Goal: Task Accomplishment & Management: Manage account settings

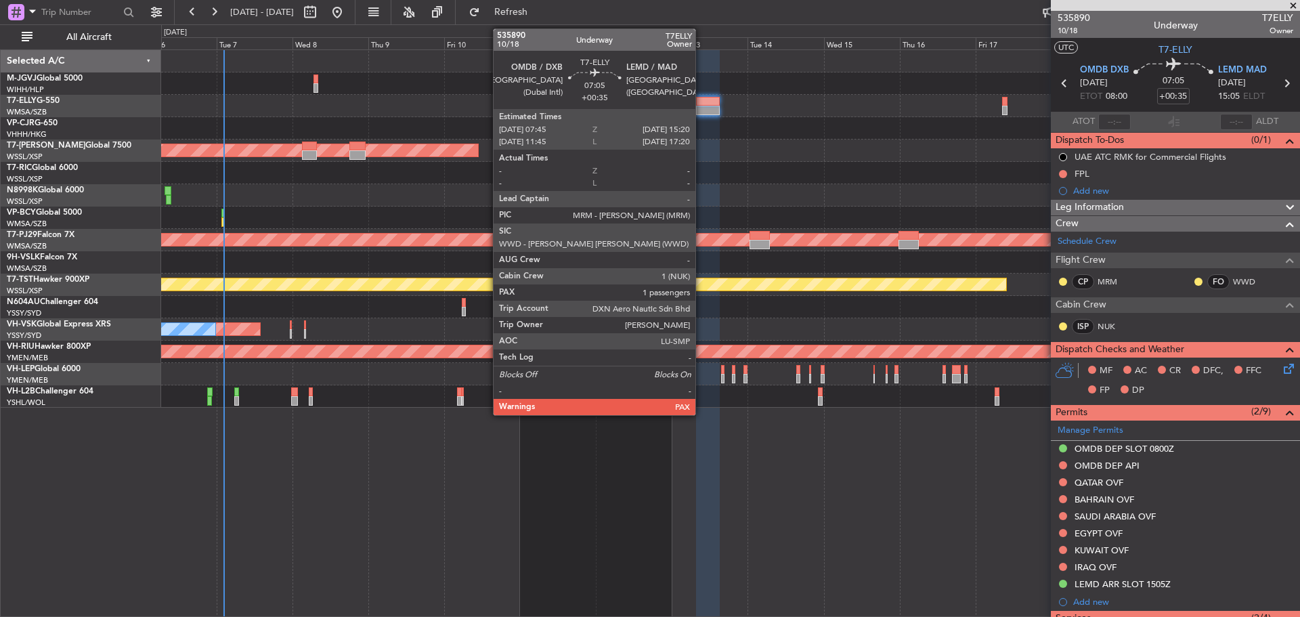
click at [701, 110] on div at bounding box center [708, 110] width 24 height 9
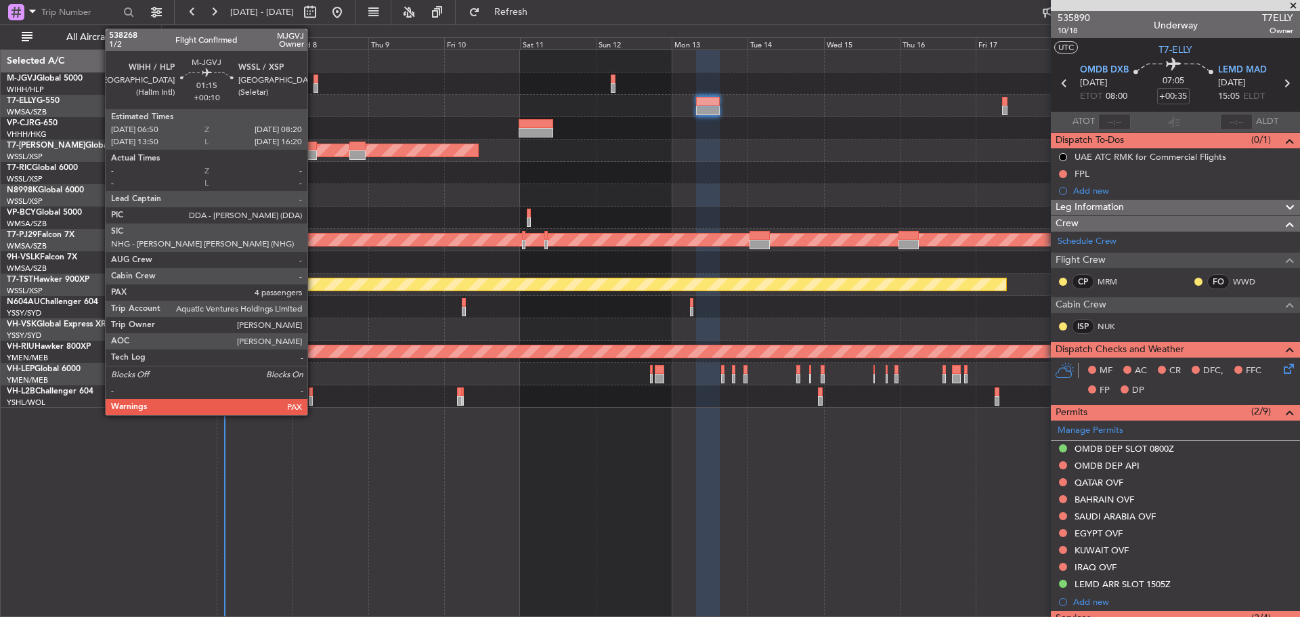
click at [313, 83] on div at bounding box center [315, 87] width 5 height 9
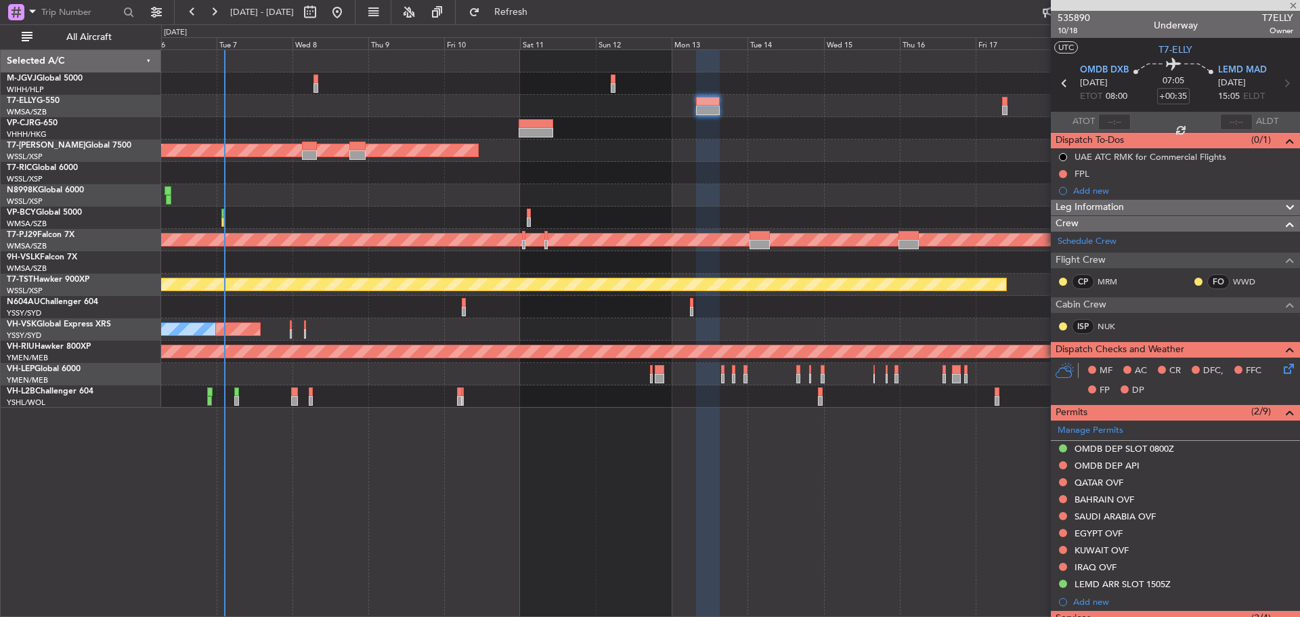
type input "+00:10"
type input "4"
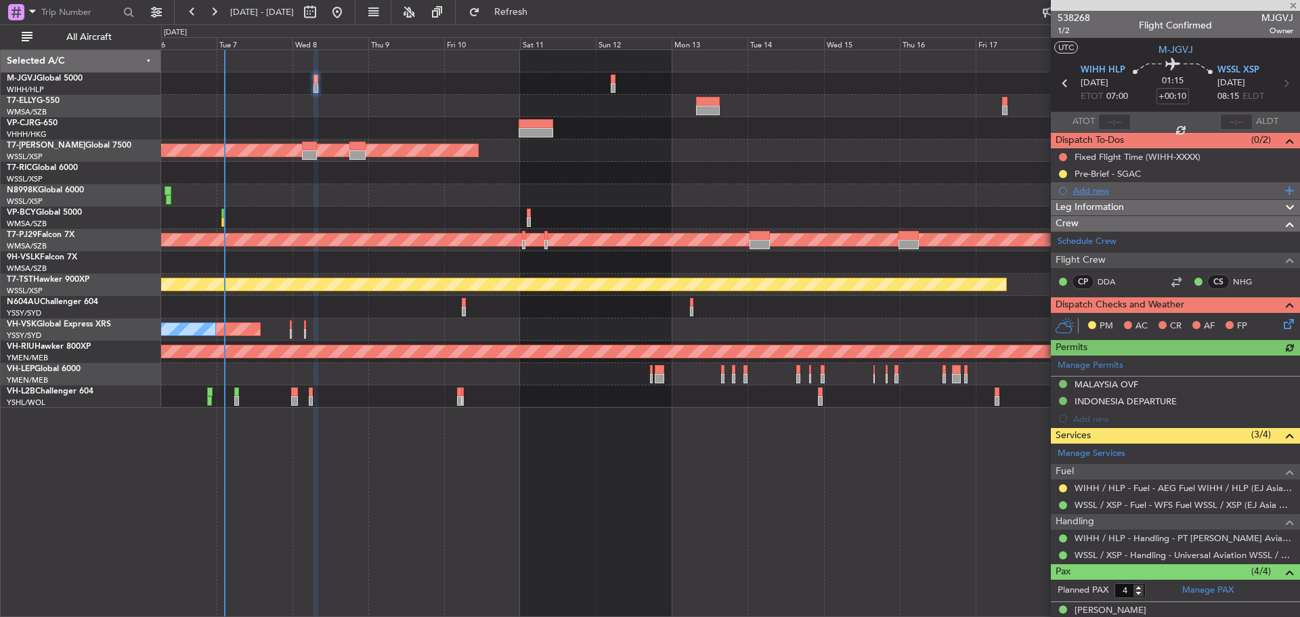
click at [1254, 187] on div "Add new" at bounding box center [1177, 191] width 208 height 12
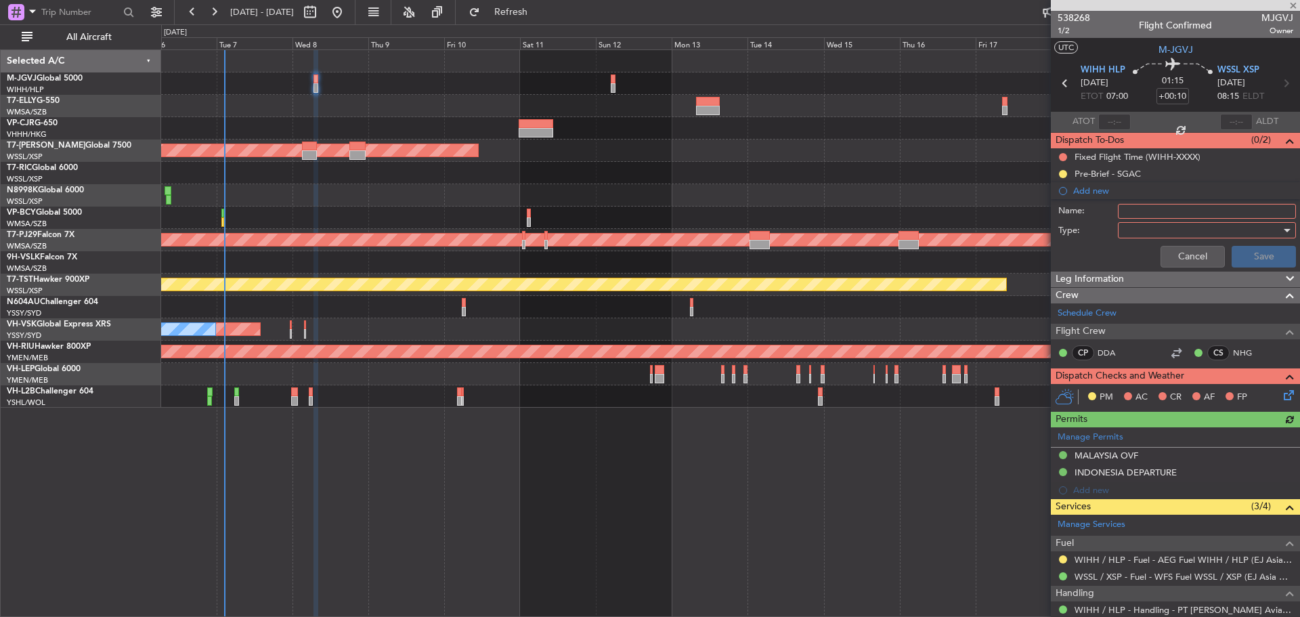
click at [1191, 211] on input "Name:" at bounding box center [1207, 211] width 178 height 15
type input "FPL"
click at [1164, 235] on div at bounding box center [1202, 230] width 158 height 20
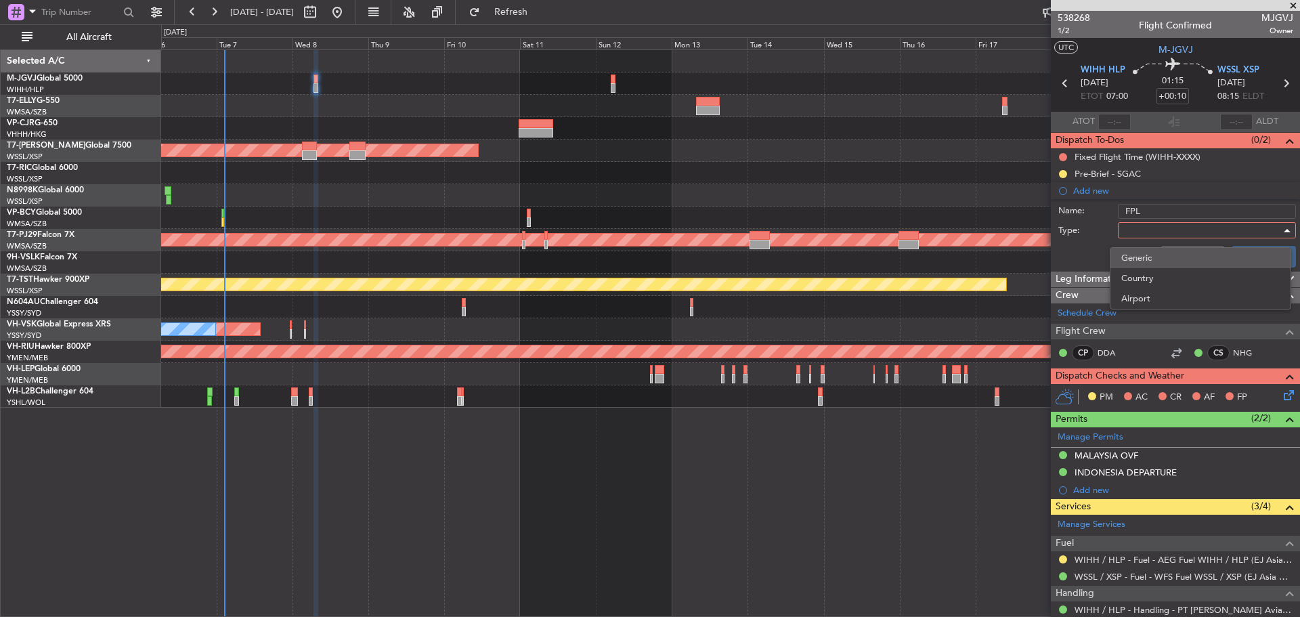
click at [1159, 255] on span "Generic" at bounding box center [1200, 258] width 158 height 20
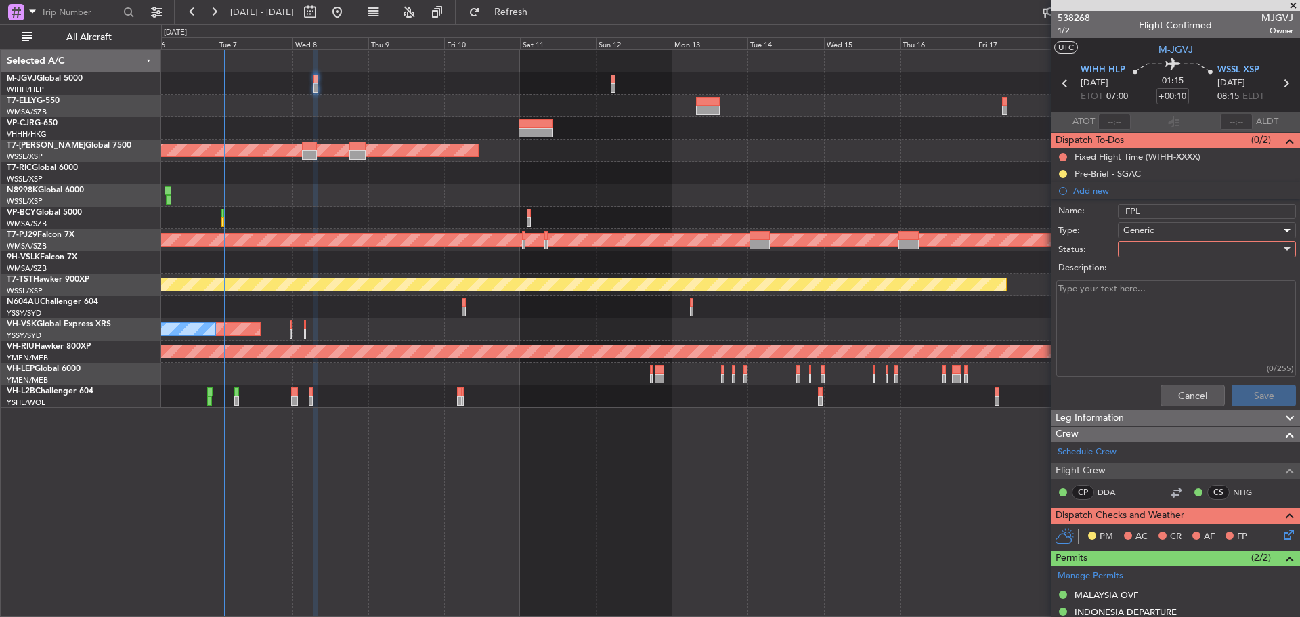
drag, startPoint x: 1159, startPoint y: 255, endPoint x: 1148, endPoint y: 246, distance: 14.0
click at [1148, 246] on div at bounding box center [1202, 249] width 158 height 20
click at [1146, 271] on span "Not Started" at bounding box center [1200, 276] width 158 height 20
click at [1118, 305] on textarea "Description:" at bounding box center [1176, 328] width 240 height 97
paste textarea "-8 [DATE]’ -HLP/XSP -FL 400/430 -Fuel 22.000Lb@HLP"
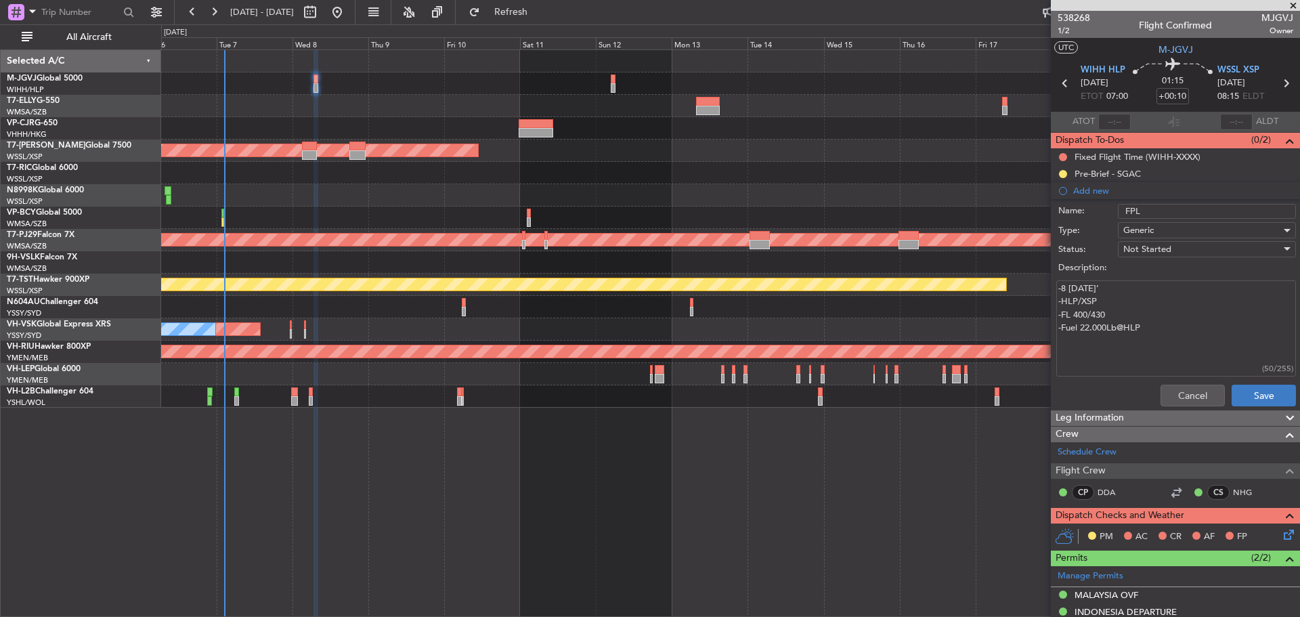
type textarea "-8 [DATE]’ -HLP/XSP -FL 400/430 -Fuel 22.000Lb@HLP"
click at [1239, 394] on button "Save" at bounding box center [1263, 395] width 64 height 22
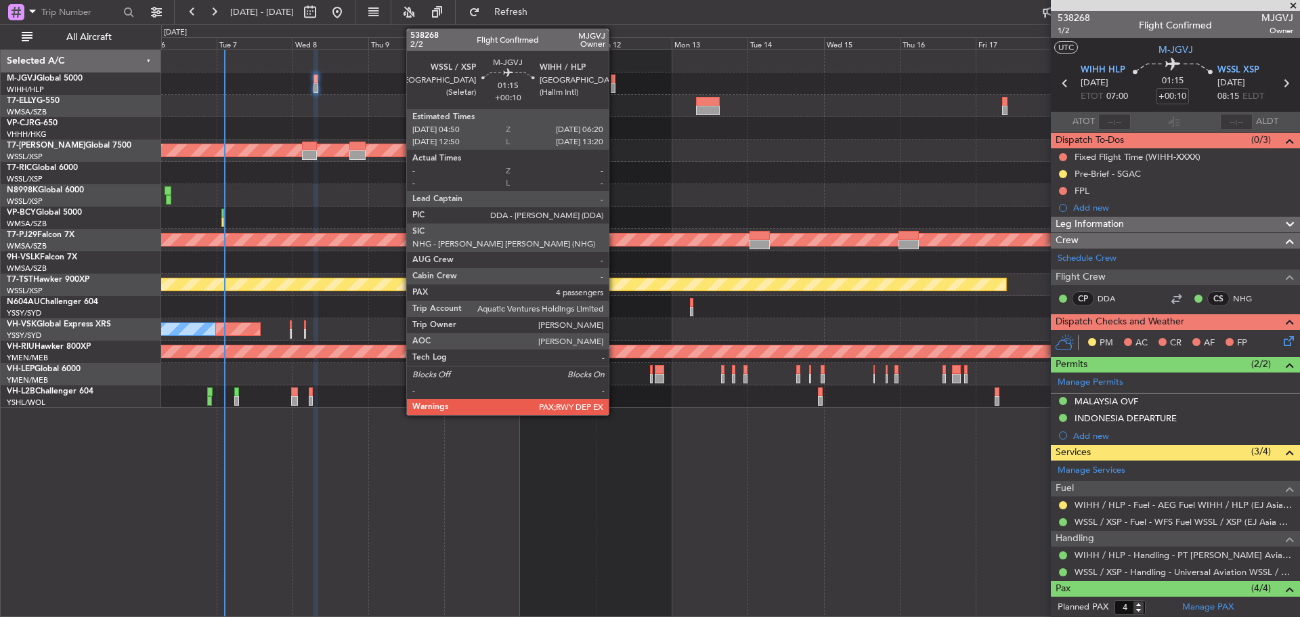
click at [615, 82] on div at bounding box center [613, 78] width 5 height 9
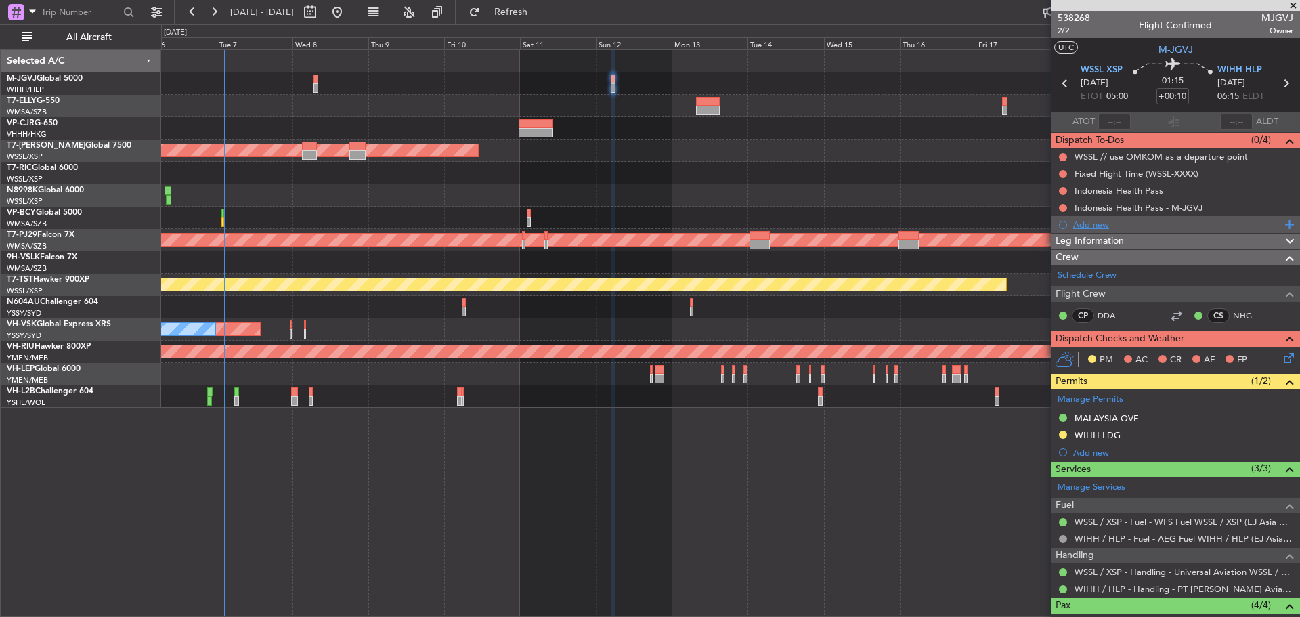
click at [1147, 223] on div "Add new" at bounding box center [1177, 225] width 208 height 12
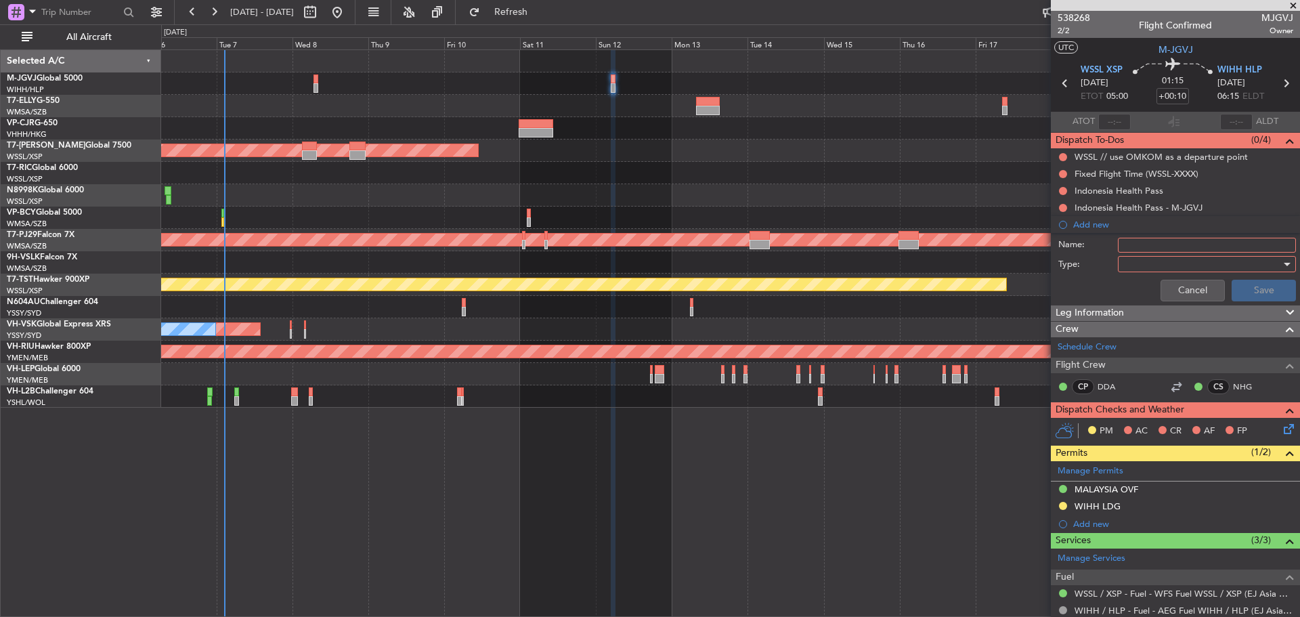
click at [1145, 239] on input "Name:" at bounding box center [1207, 245] width 178 height 15
type input "FPL"
click at [1131, 268] on div at bounding box center [1202, 264] width 158 height 20
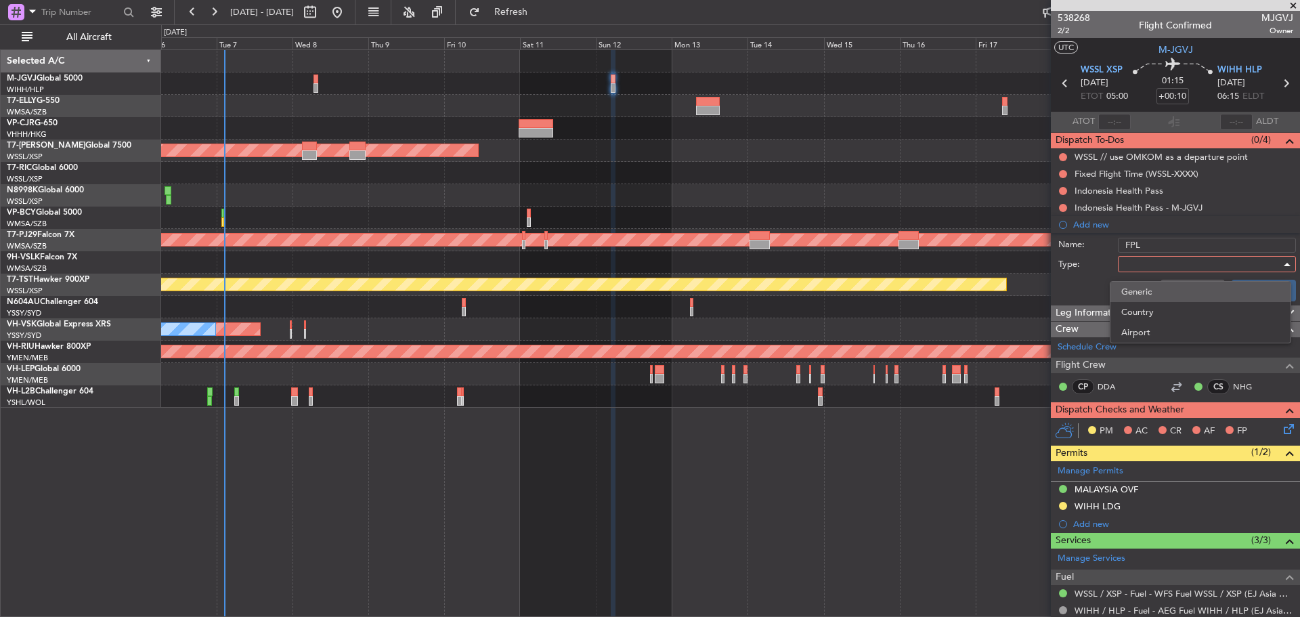
click at [1138, 284] on span "Generic" at bounding box center [1200, 292] width 158 height 20
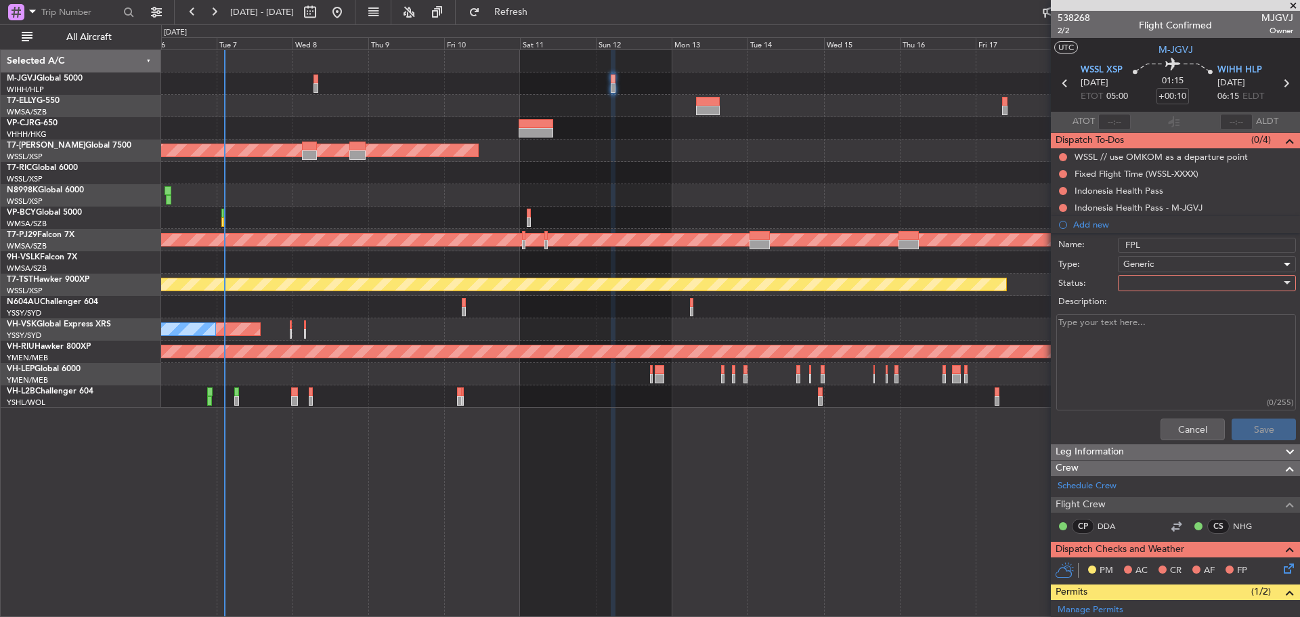
click at [1138, 288] on div at bounding box center [1202, 283] width 158 height 20
click at [1140, 303] on span "Not Started" at bounding box center [1200, 310] width 158 height 20
click at [1132, 335] on textarea "Description:" at bounding box center [1176, 362] width 240 height 97
paste textarea "-12 [DATE]’ -XSP/HLP -FL 410/450 -Fuel remaining O/B"
type textarea "-12 [DATE]’ -XSP/HLP -FL 410/450 -Fuel remaining O/B"
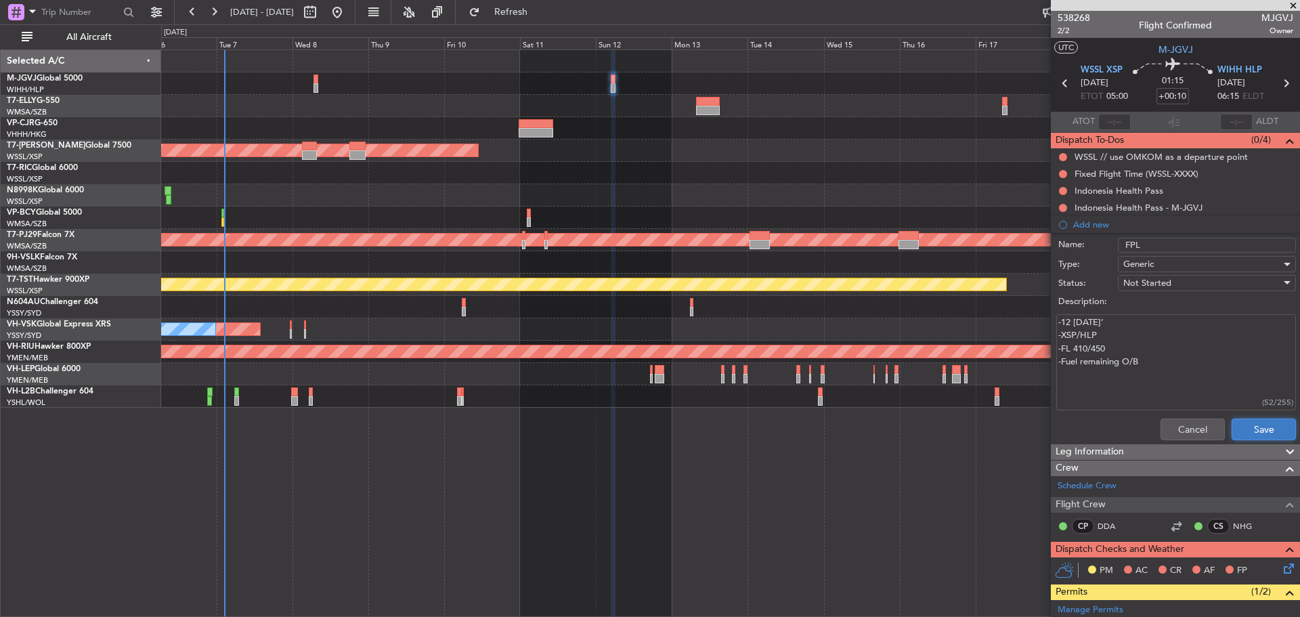
click at [1262, 429] on button "Save" at bounding box center [1263, 429] width 64 height 22
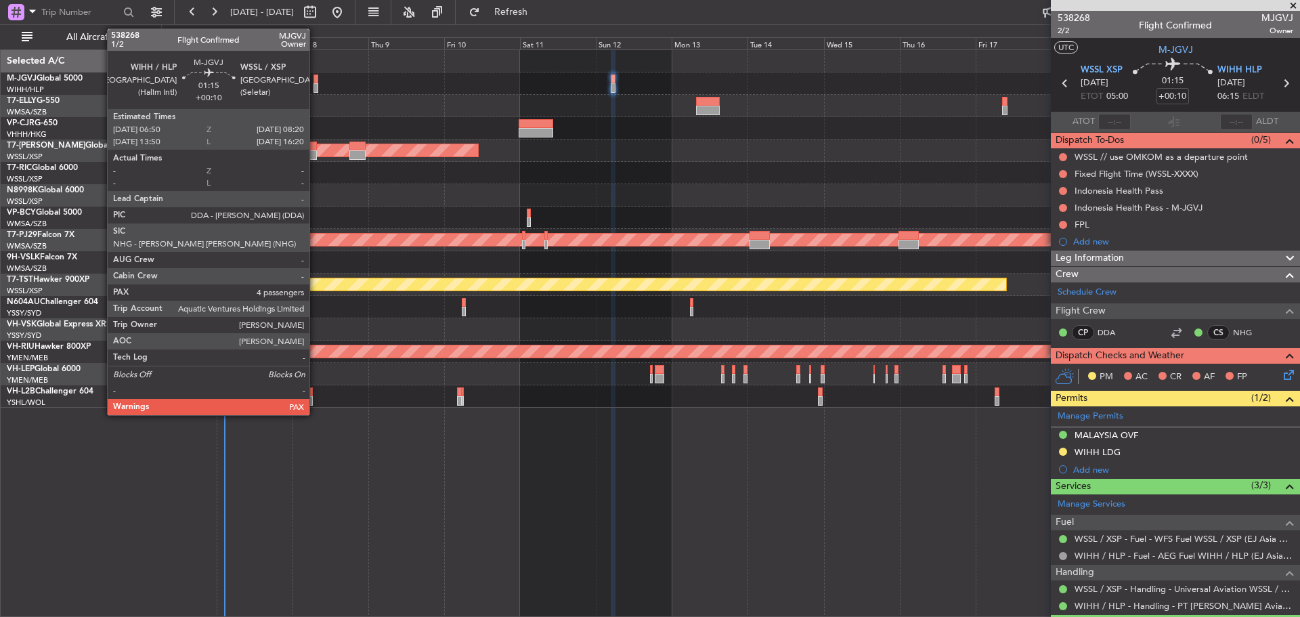
click at [315, 81] on div at bounding box center [315, 78] width 5 height 9
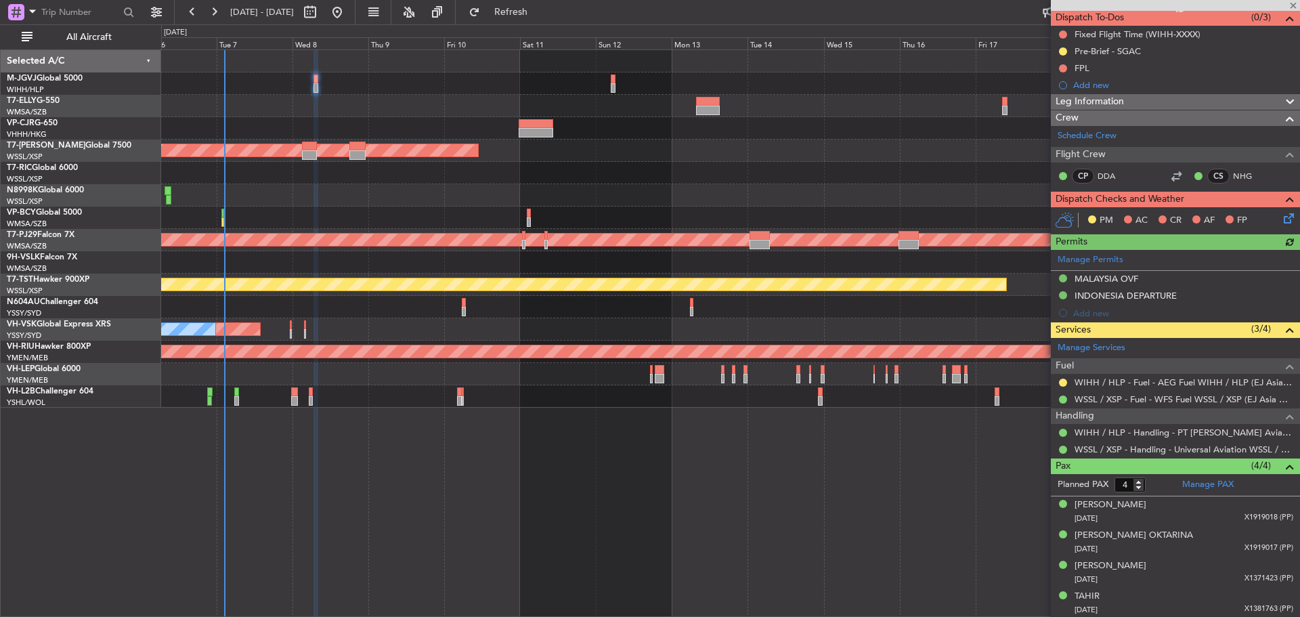
scroll to position [123, 0]
click at [1279, 347] on span at bounding box center [1287, 343] width 16 height 10
click at [539, 12] on span "Refresh" at bounding box center [511, 11] width 57 height 9
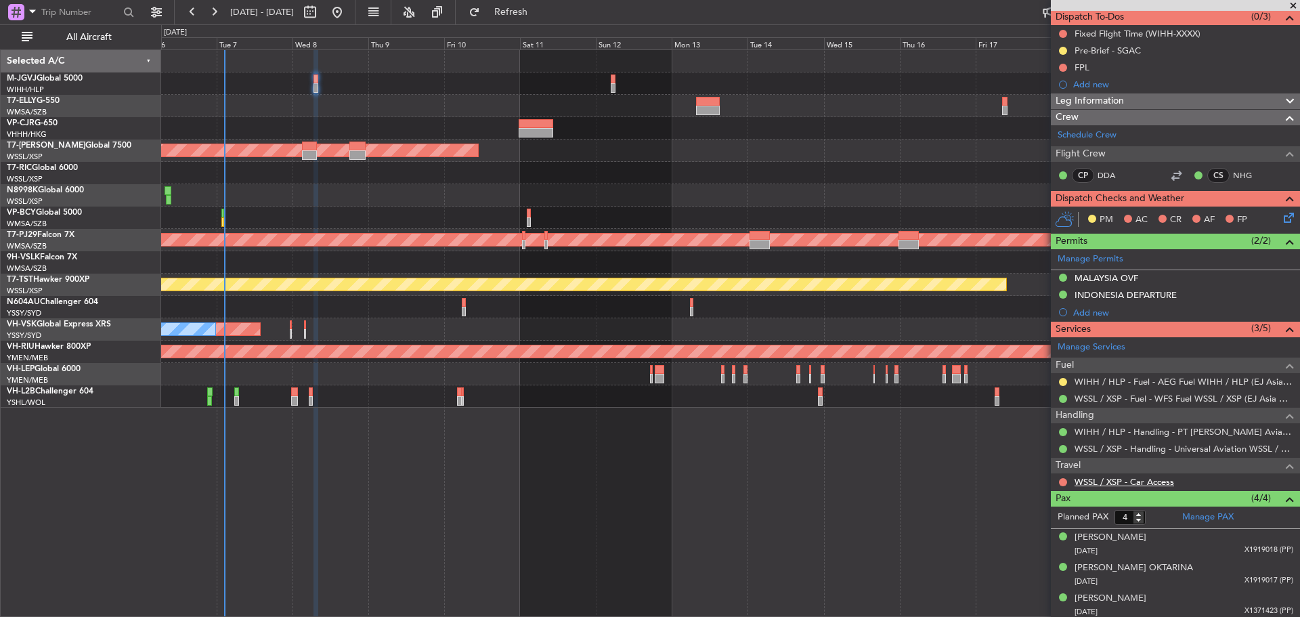
click at [1141, 483] on link "WSSL / XSP - Car Access" at bounding box center [1124, 482] width 100 height 12
click at [539, 10] on span "Refresh" at bounding box center [511, 11] width 57 height 9
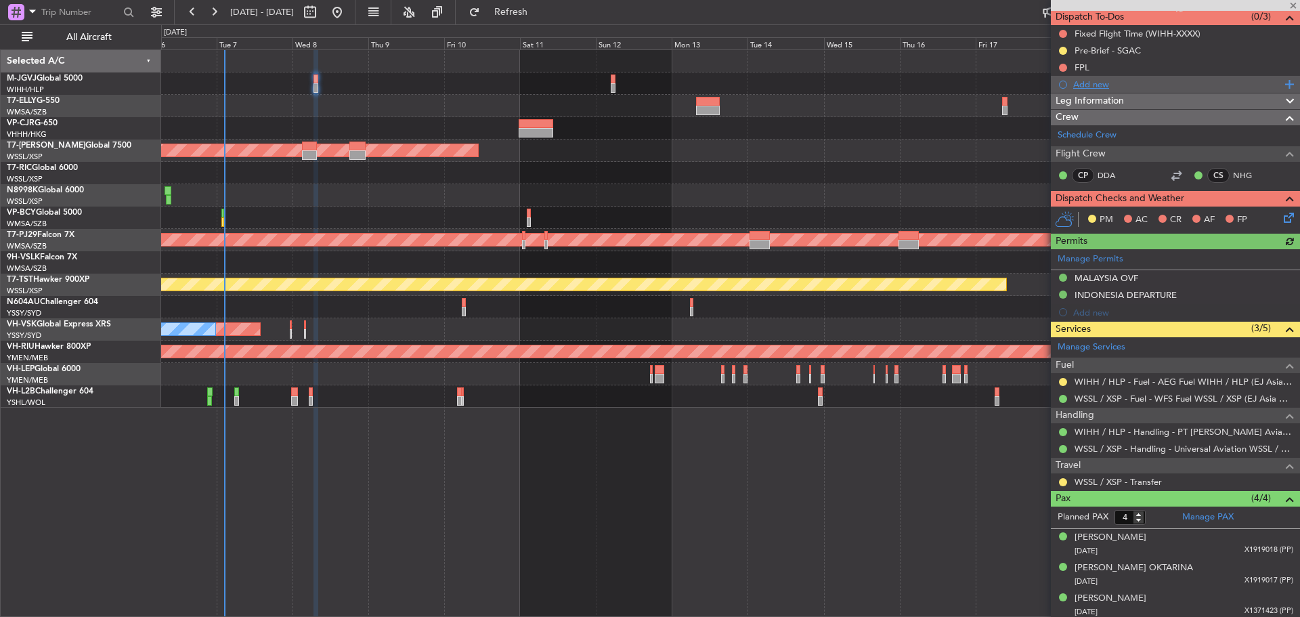
scroll to position [0, 0]
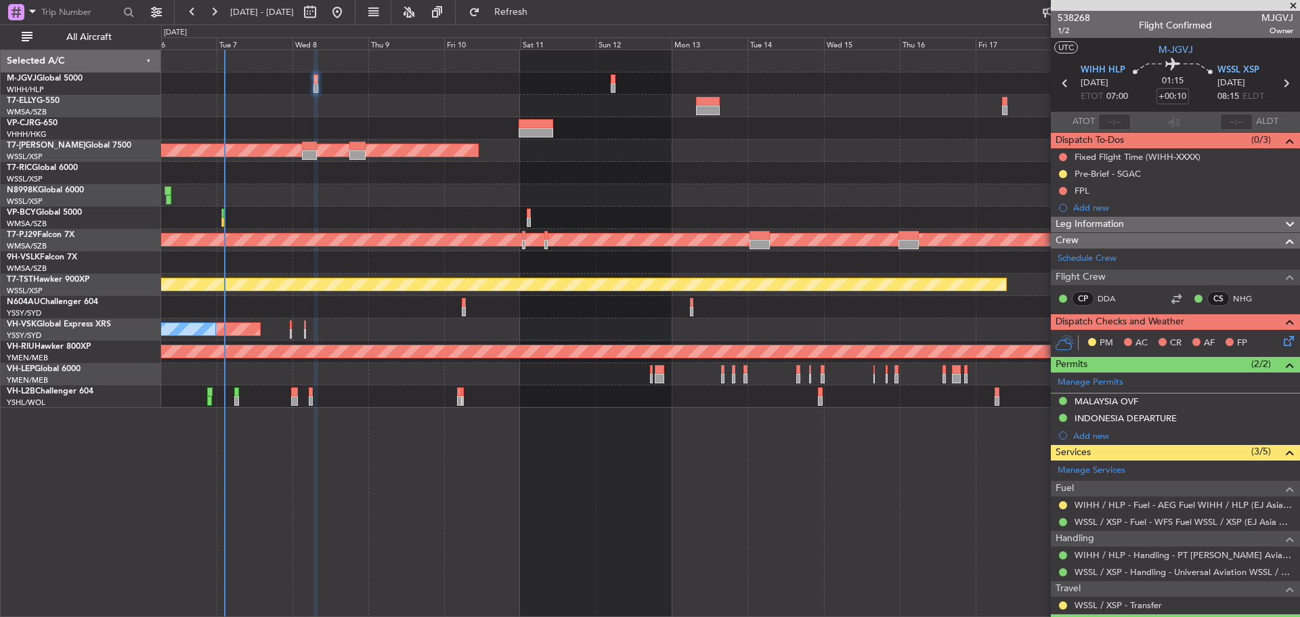
click at [1280, 83] on icon at bounding box center [1286, 83] width 18 height 18
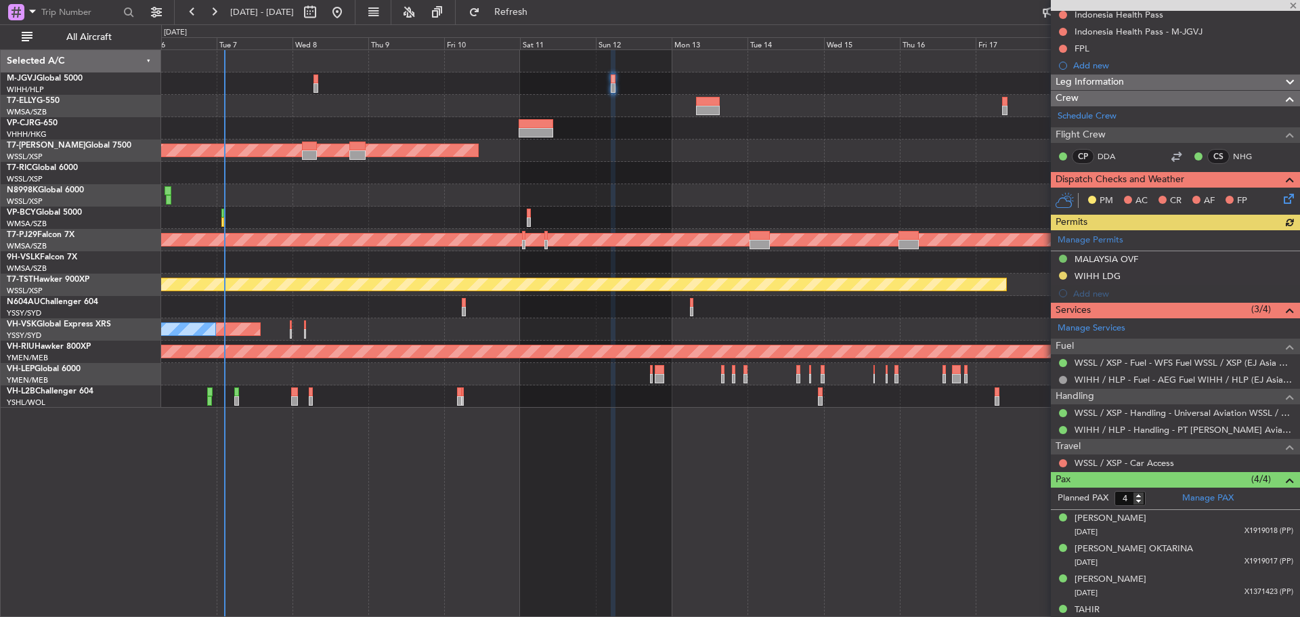
scroll to position [190, 0]
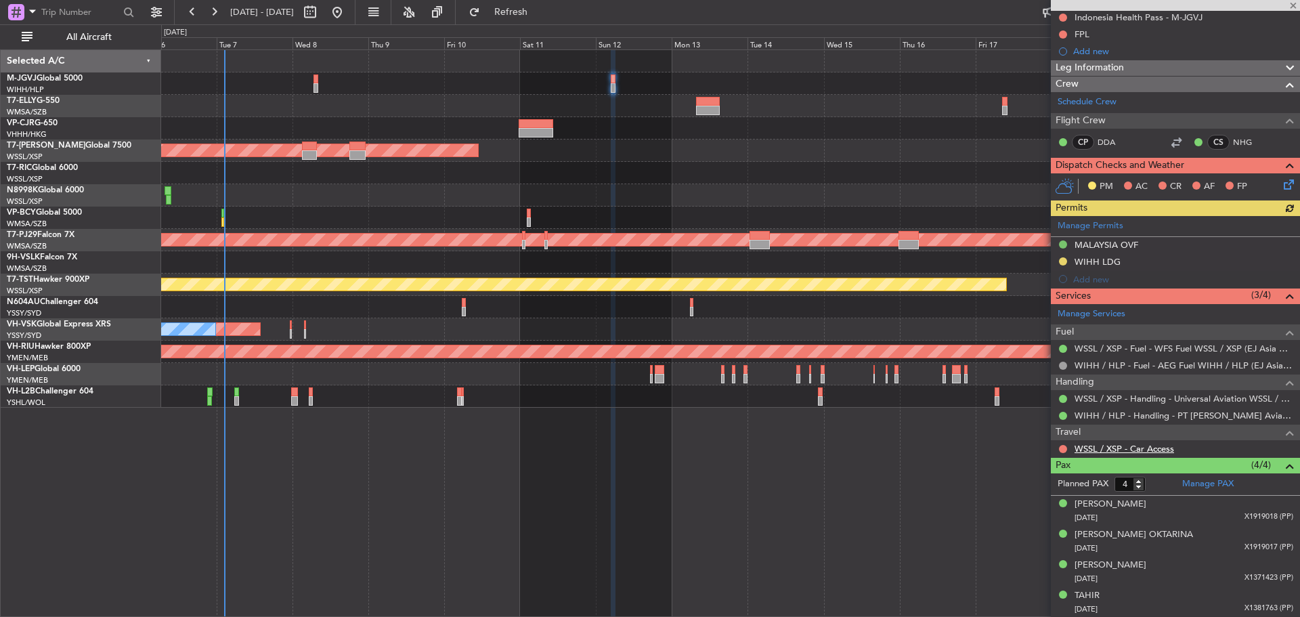
click at [1114, 448] on link "WSSL / XSP - Car Access" at bounding box center [1124, 449] width 100 height 12
click at [539, 14] on span "Refresh" at bounding box center [511, 11] width 57 height 9
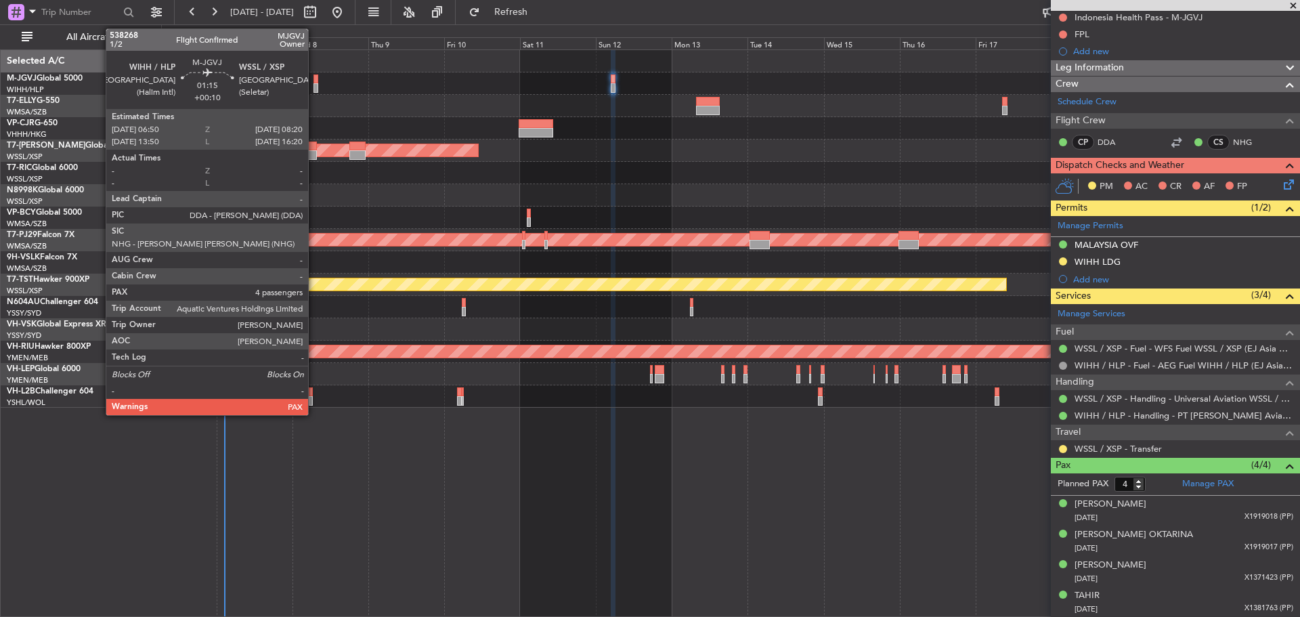
click at [314, 89] on div at bounding box center [315, 87] width 5 height 9
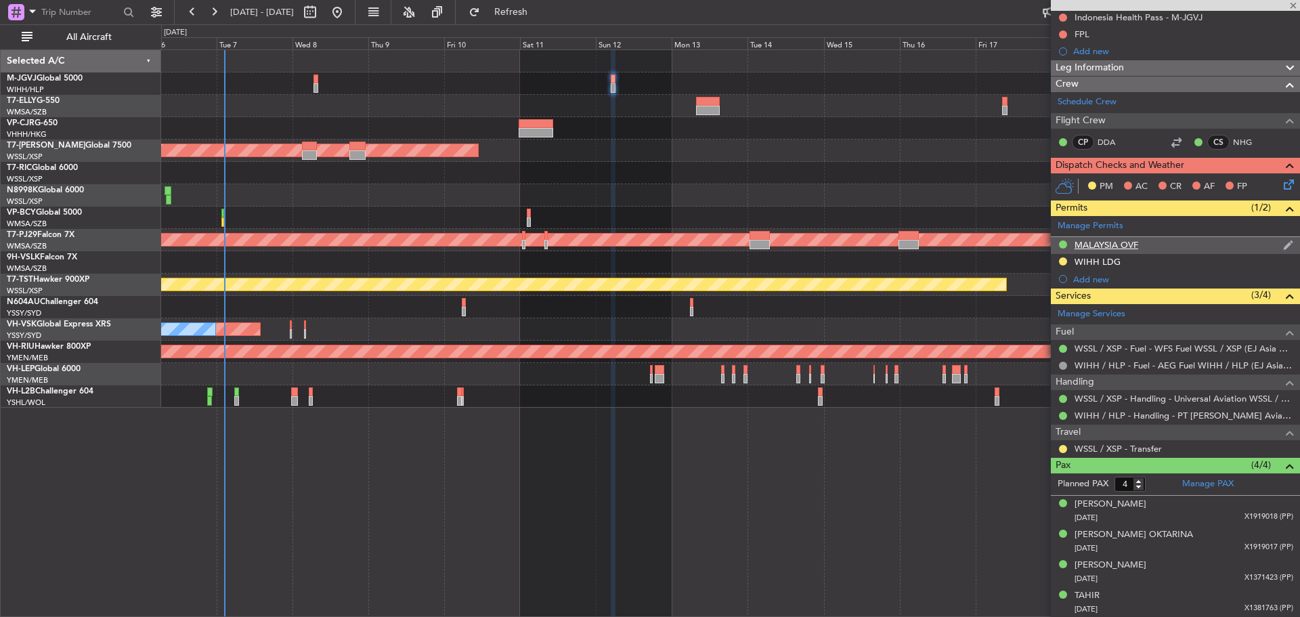
scroll to position [0, 0]
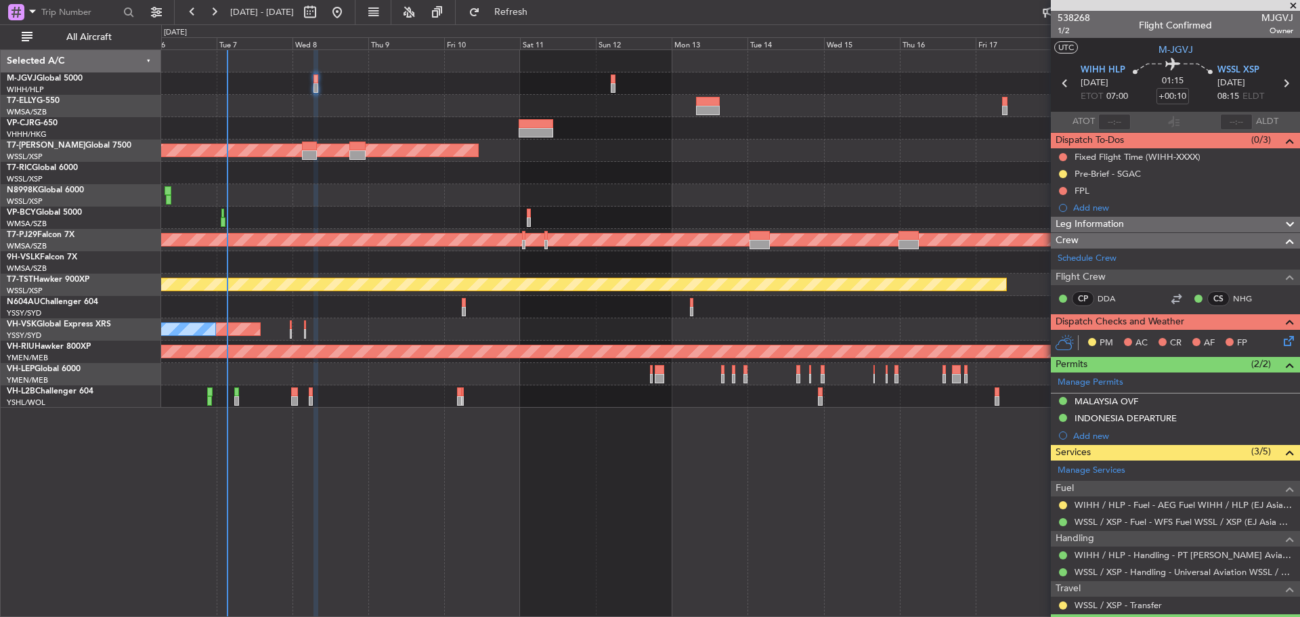
drag, startPoint x: 566, startPoint y: 248, endPoint x: 585, endPoint y: 235, distance: 22.9
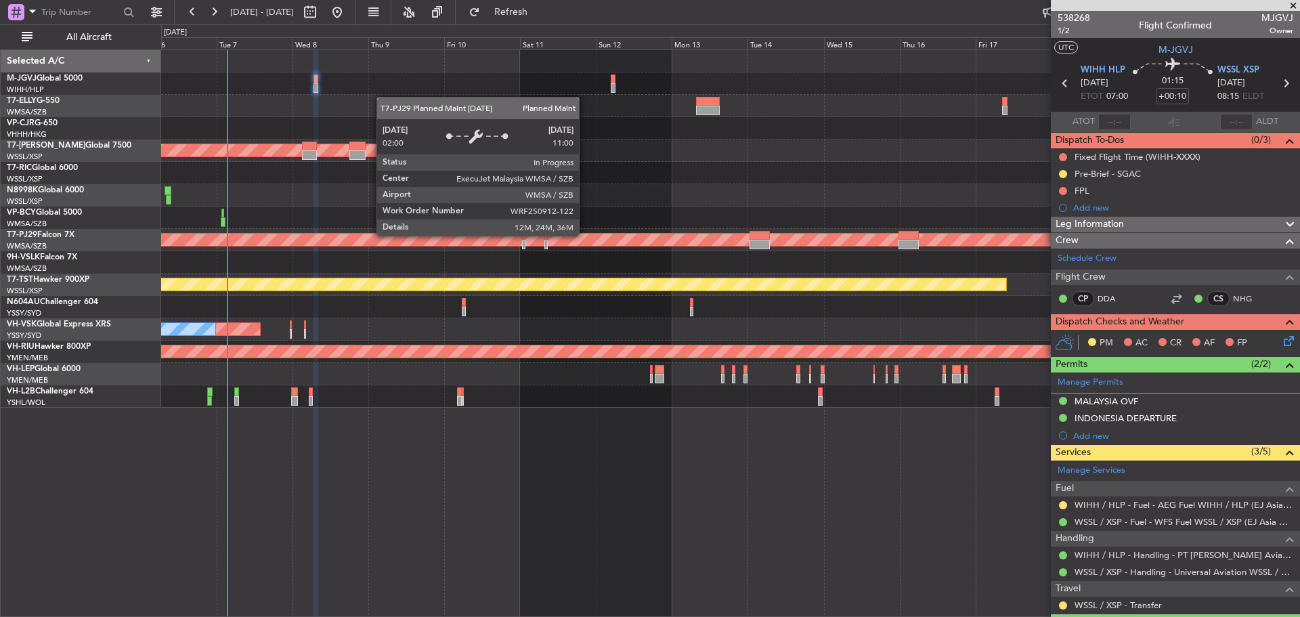
click at [650, 158] on div "Planned Maint [GEOGRAPHIC_DATA] (Seletar)" at bounding box center [730, 150] width 1138 height 22
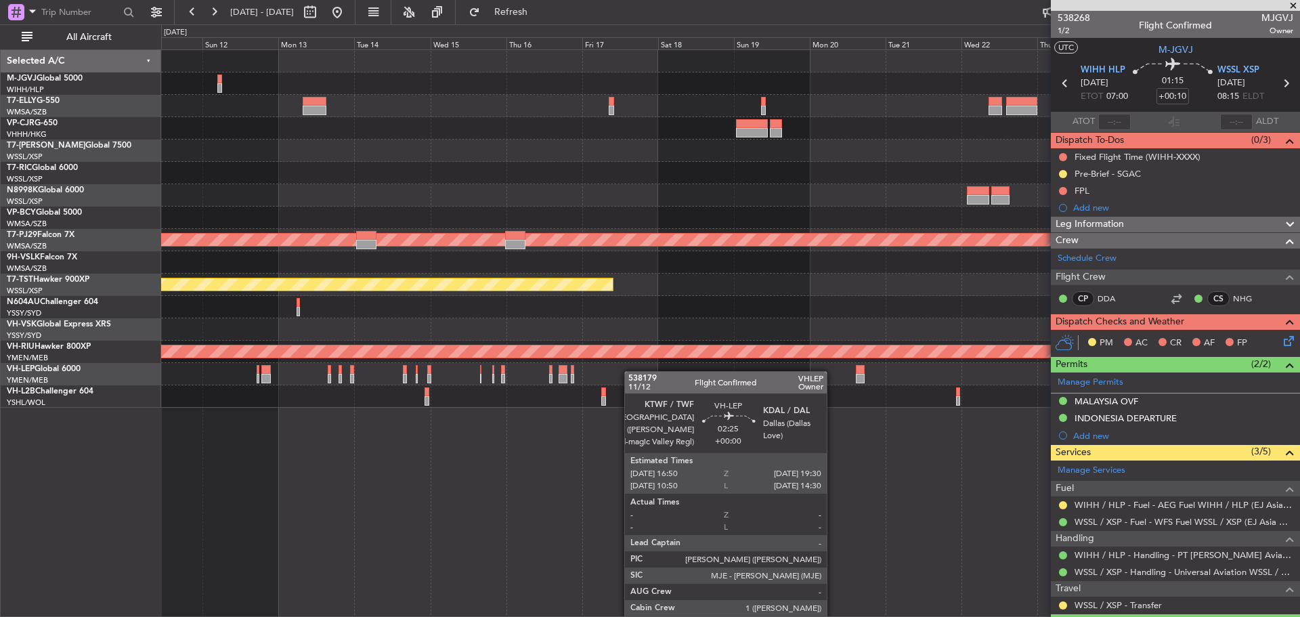
click at [504, 365] on div at bounding box center [730, 374] width 1138 height 22
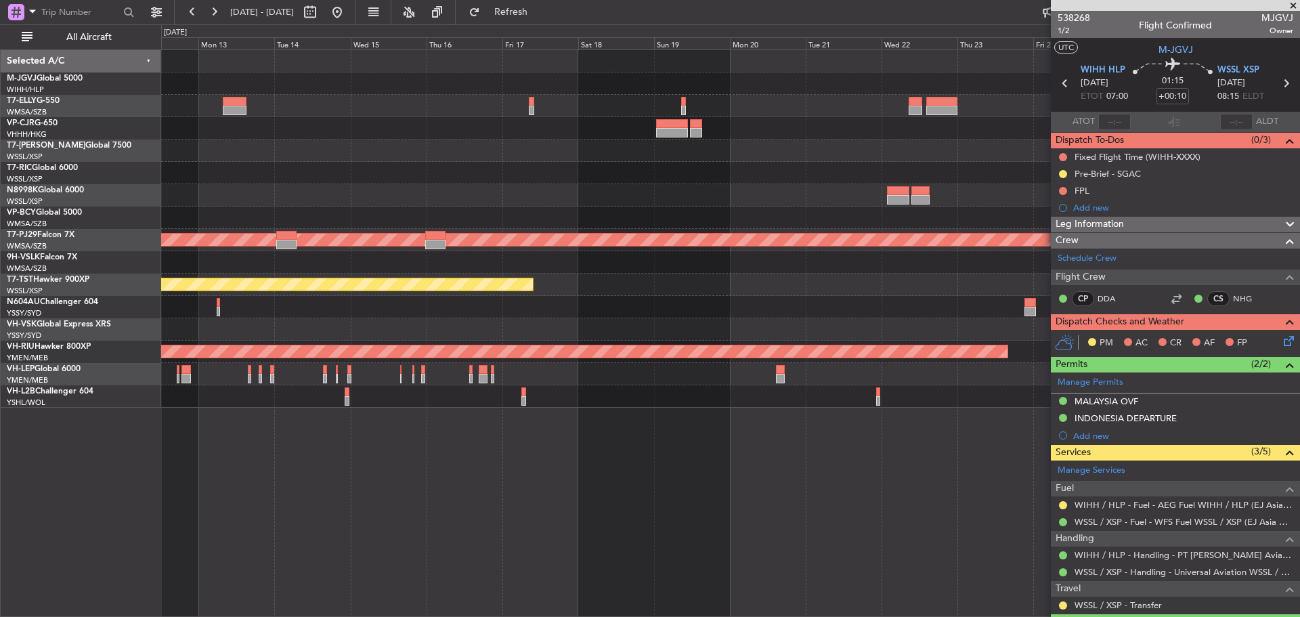
click at [506, 164] on div at bounding box center [730, 173] width 1138 height 22
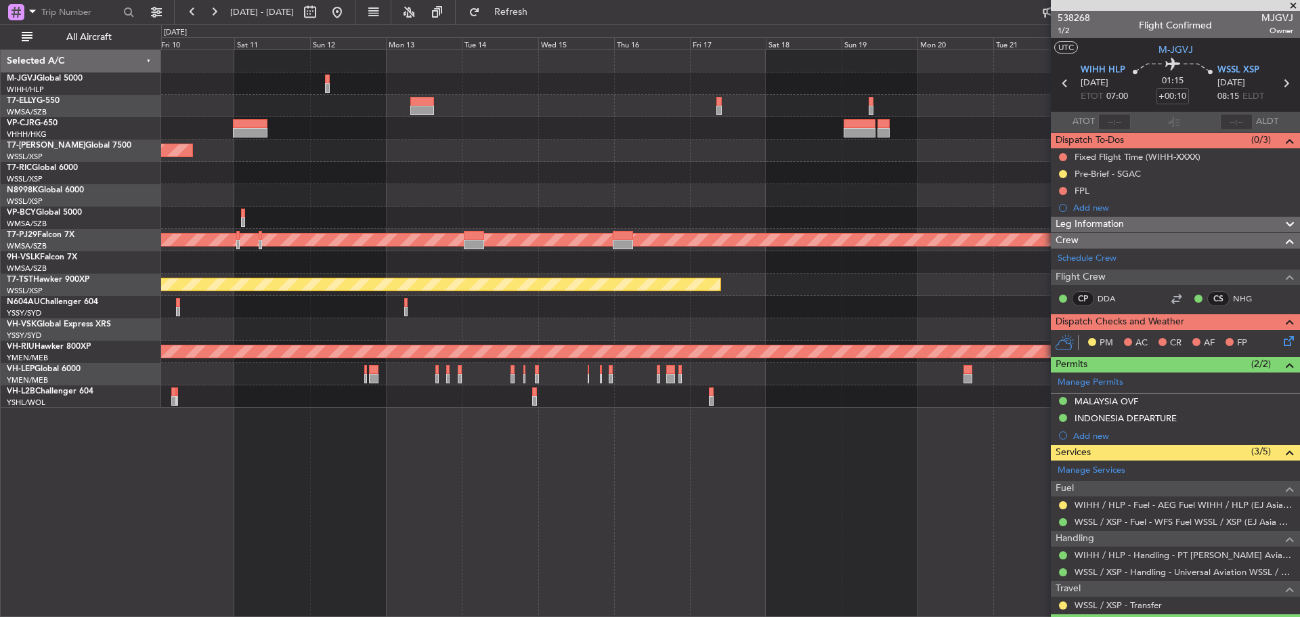
click at [606, 164] on div at bounding box center [730, 173] width 1138 height 22
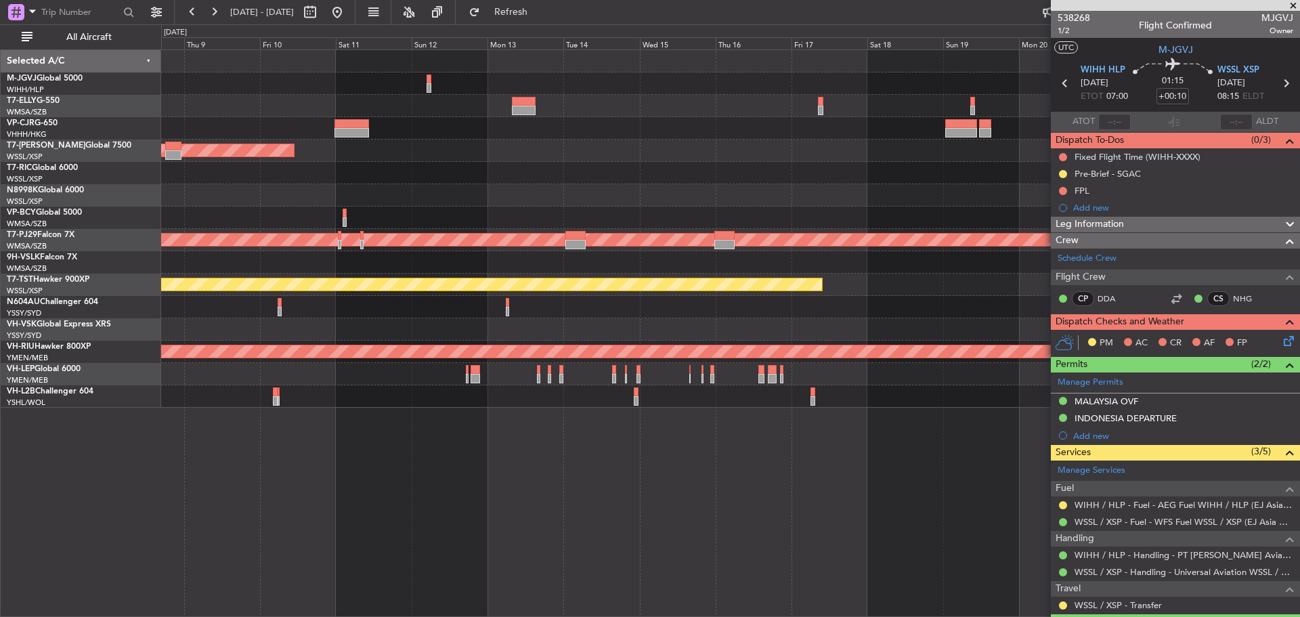
click at [774, 479] on div "Planned Maint [GEOGRAPHIC_DATA] (Seletar) Planned Maint [GEOGRAPHIC_DATA] (Sult…" at bounding box center [730, 332] width 1139 height 567
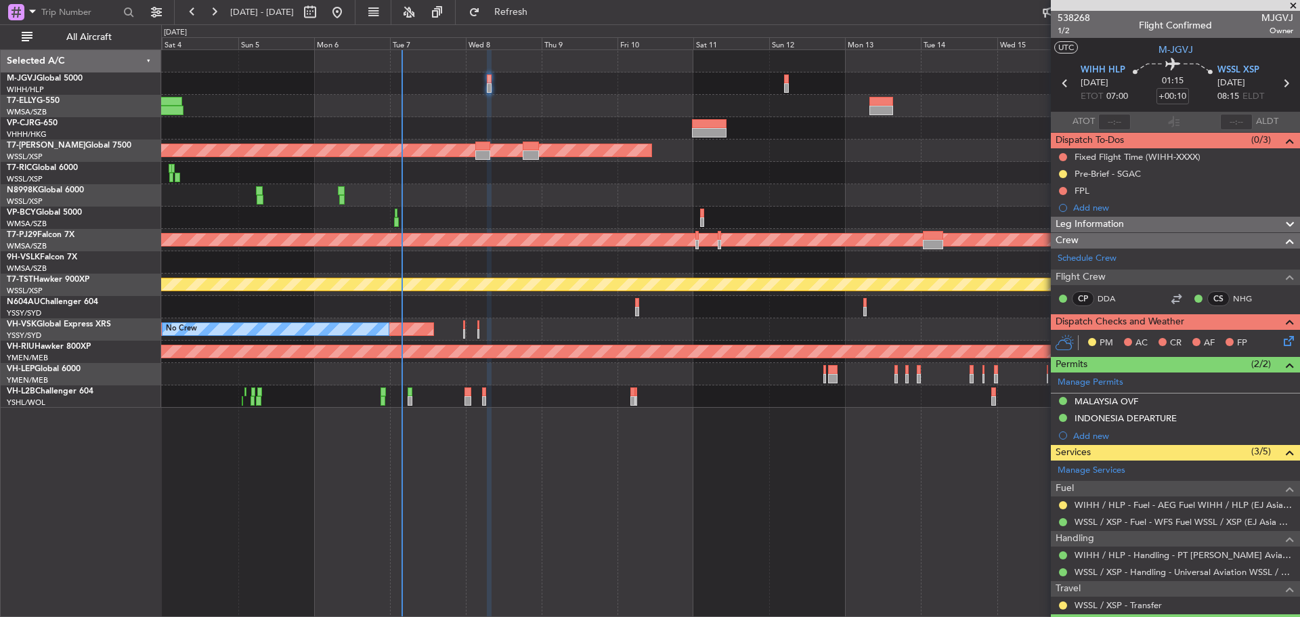
click at [966, 426] on div "Planned Maint [GEOGRAPHIC_DATA] ([GEOGRAPHIC_DATA] Intl) Planned Maint [GEOGRAP…" at bounding box center [730, 332] width 1139 height 567
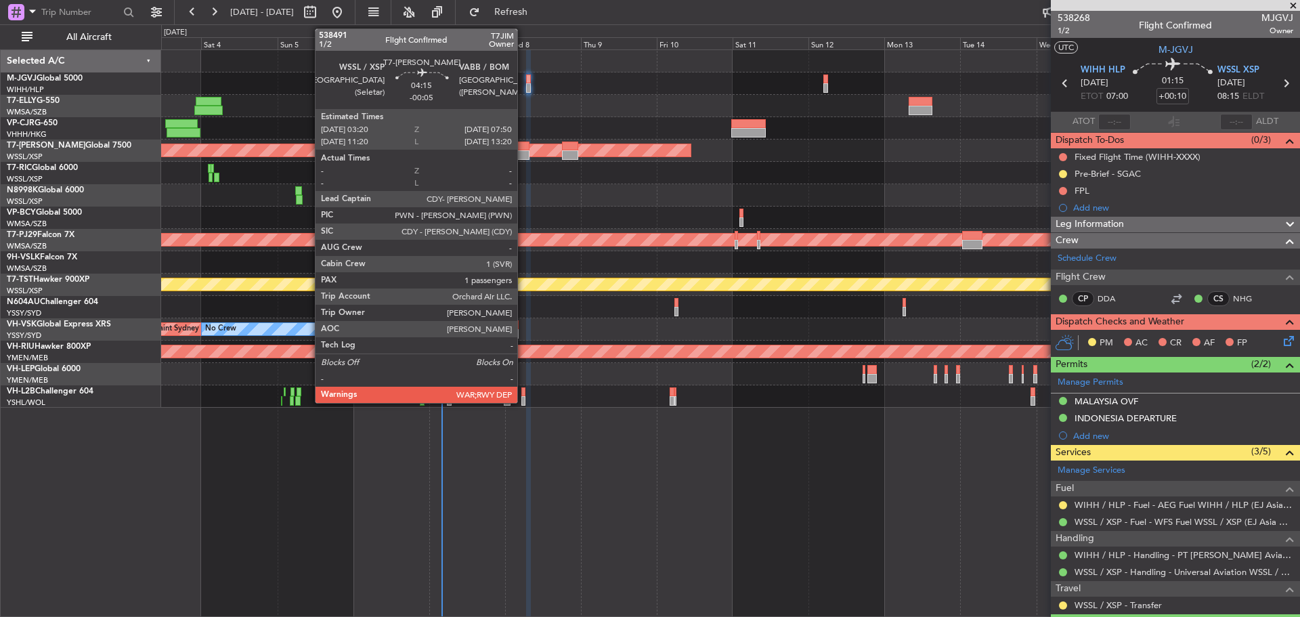
click at [523, 156] on div at bounding box center [521, 154] width 15 height 9
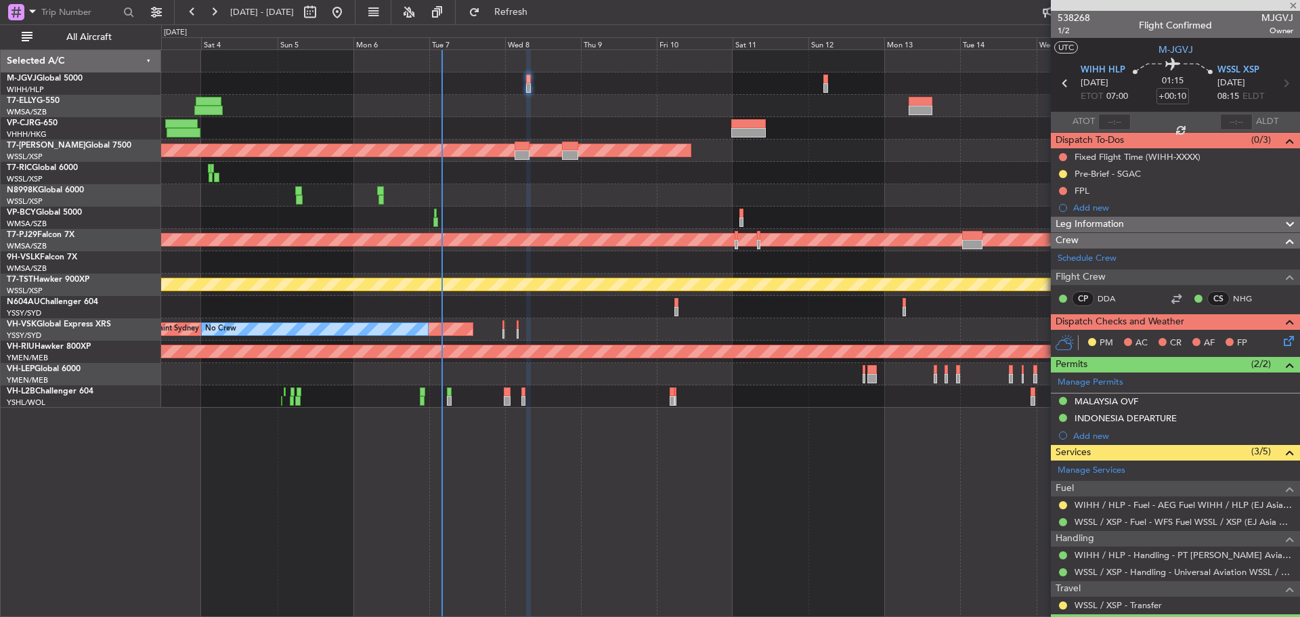
type input "-00:05"
type input "1"
